Goal: Contribute content: Add original content to the website for others to see

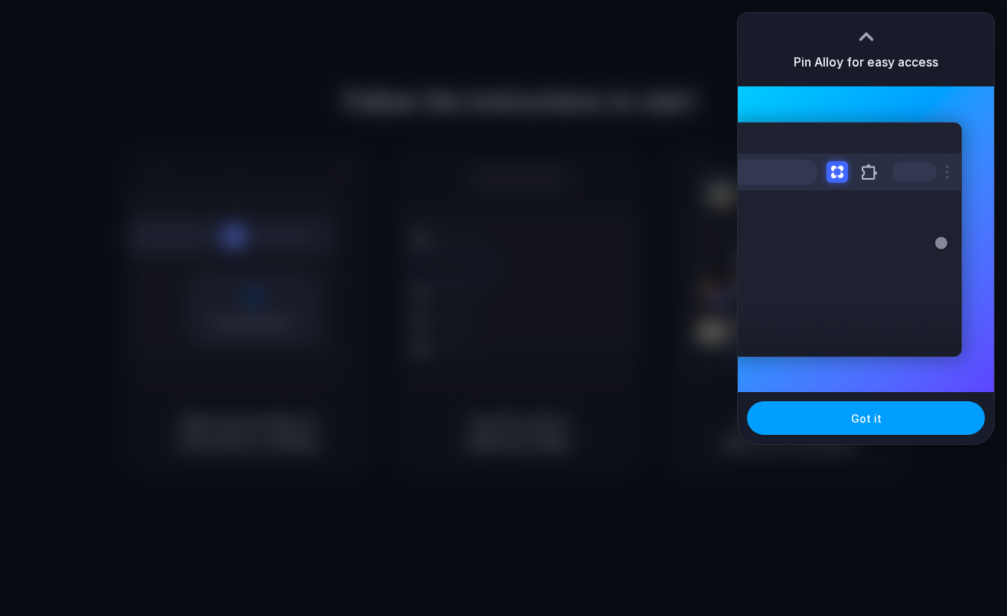
click at [896, 423] on button "Got it" at bounding box center [866, 418] width 238 height 34
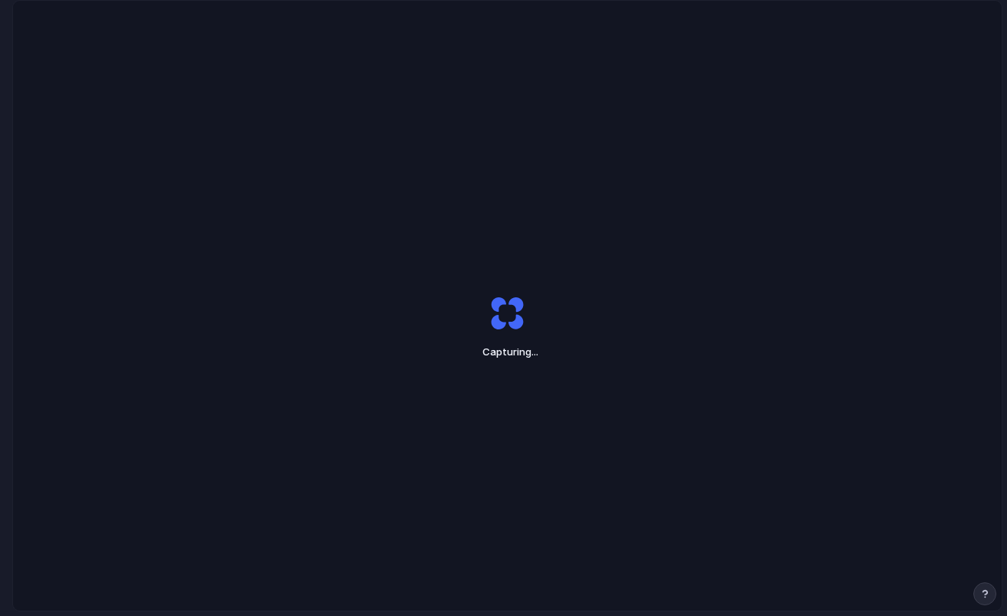
scroll to position [44, 0]
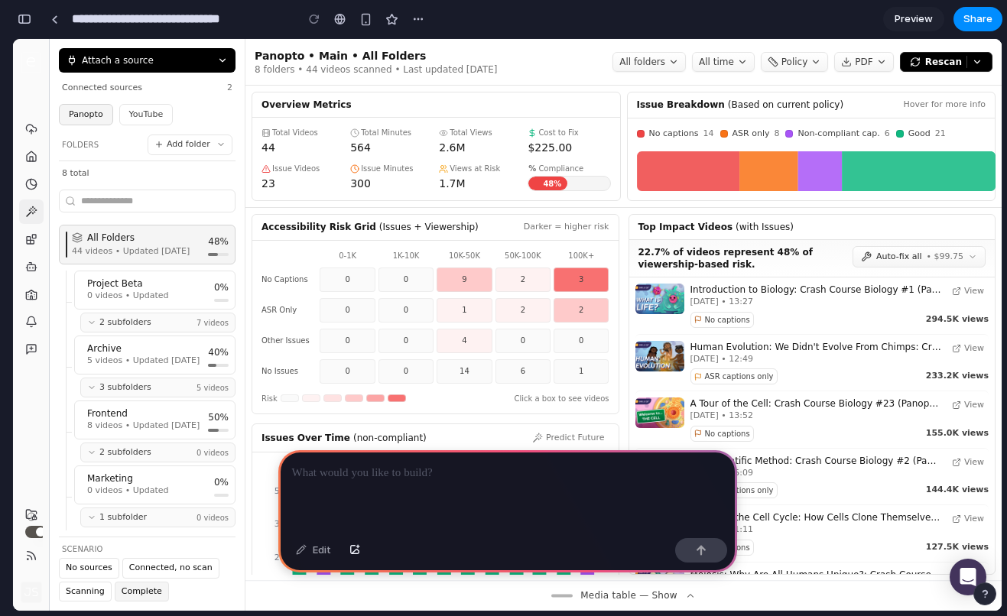
click at [591, 475] on p at bounding box center [507, 473] width 431 height 18
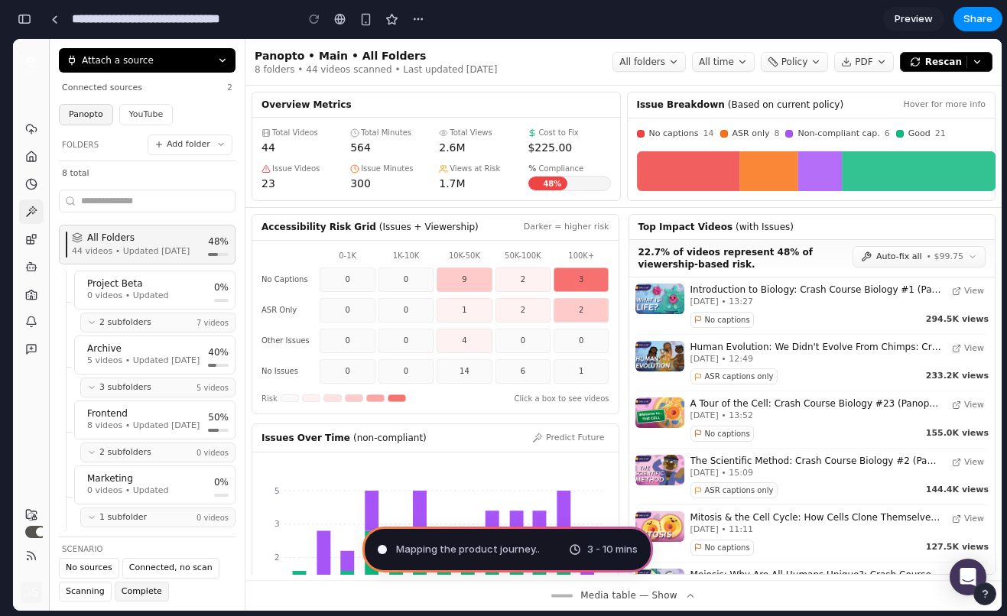
click at [484, 546] on span "Mapping the product journey .." at bounding box center [468, 549] width 144 height 15
click at [162, 55] on button "Attach a source" at bounding box center [147, 60] width 177 height 24
click at [164, 55] on button "Attach a source" at bounding box center [147, 60] width 177 height 24
click at [953, 56] on span "Rescan" at bounding box center [943, 62] width 37 height 12
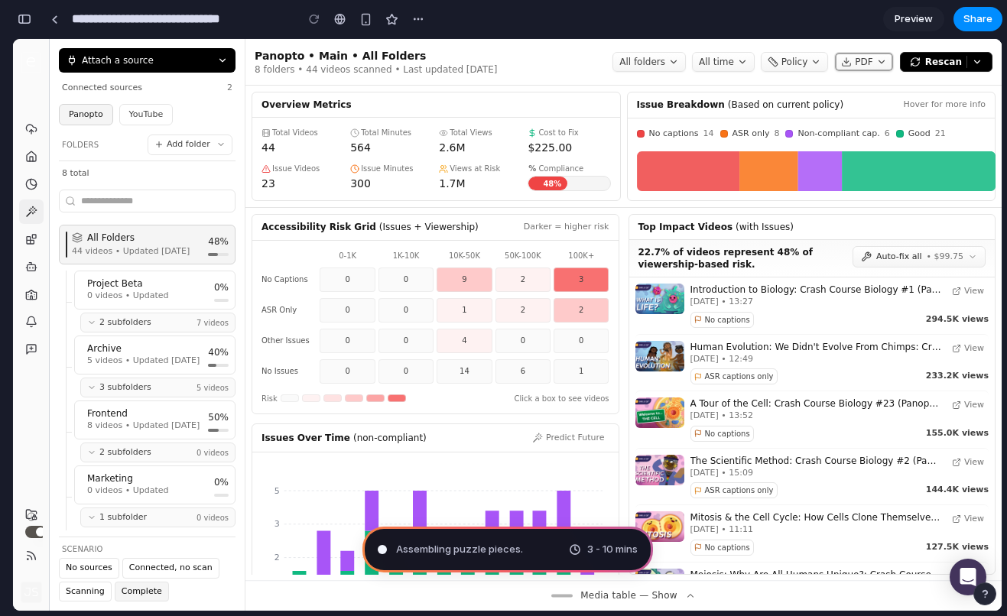
click at [876, 60] on button "PDF" at bounding box center [863, 62] width 59 height 20
click at [795, 60] on span "Policy" at bounding box center [794, 62] width 27 height 12
click at [584, 546] on div "3 - 10 mins" at bounding box center [603, 549] width 69 height 15
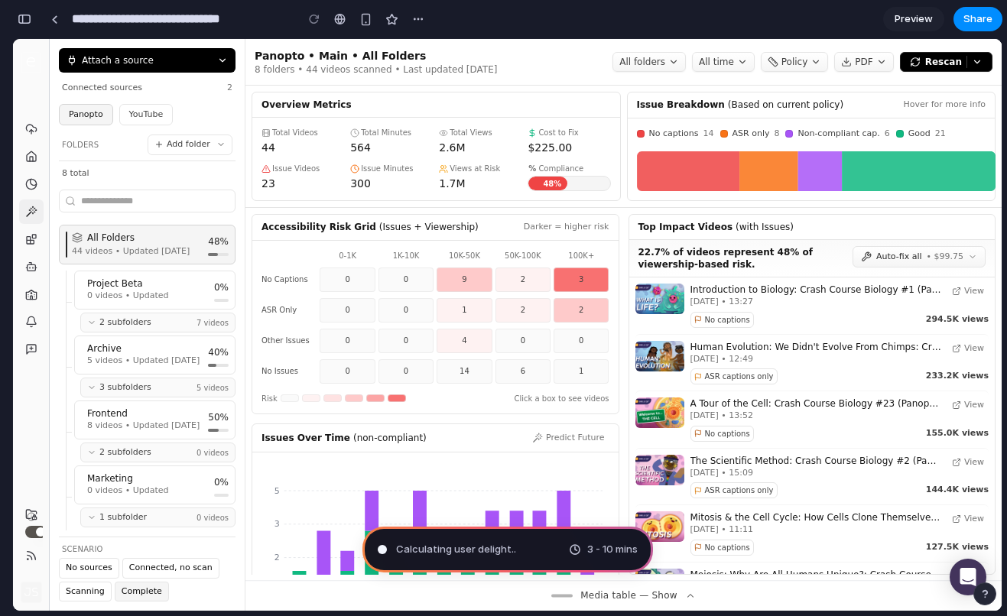
click at [513, 552] on span "Calculating user delight .." at bounding box center [456, 549] width 120 height 15
click at [589, 546] on span "3 - 10 mins" at bounding box center [612, 549] width 50 height 15
click at [550, 543] on div "Calculating user d 3 - 10 mins" at bounding box center [507, 550] width 290 height 46
click at [550, 543] on div "Calculating user deligh 3 - 10 mins" at bounding box center [507, 550] width 290 height 46
click at [575, 549] on div "3 - 10 mins" at bounding box center [603, 549] width 69 height 15
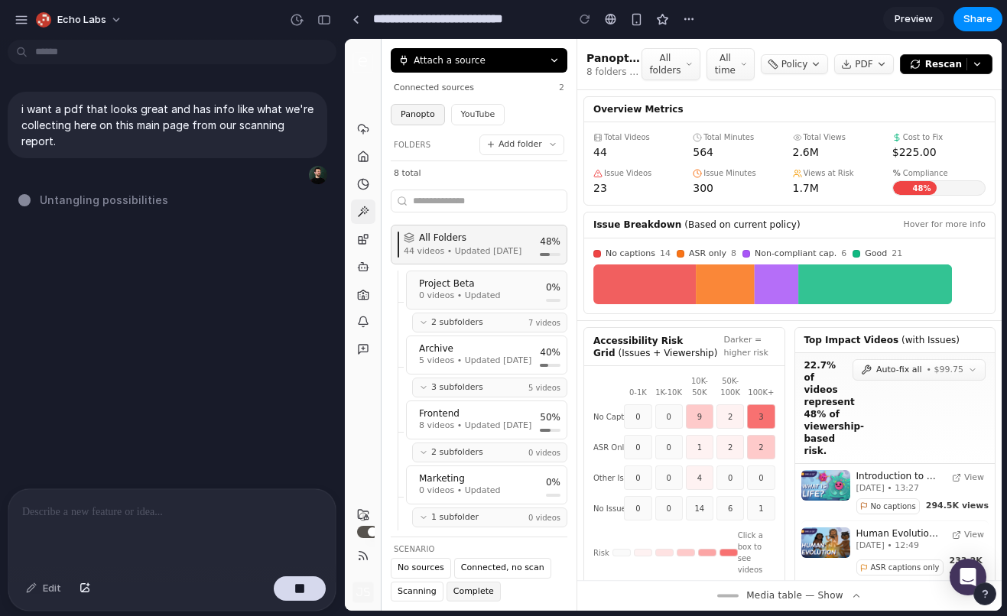
click at [486, 289] on p "Project Beta" at bounding box center [460, 283] width 82 height 12
click at [526, 361] on div "Archive 5 videos • Updated [DATE] 40%" at bounding box center [487, 354] width 148 height 25
click at [512, 319] on button "2 subfolders 7 videos" at bounding box center [489, 323] width 155 height 21
